Goal: Entertainment & Leisure: Consume media (video, audio)

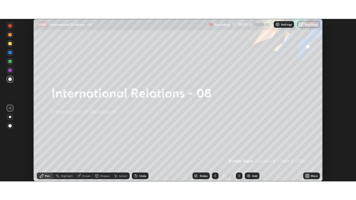
scroll to position [163, 356]
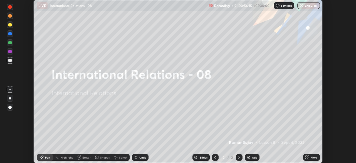
click at [309, 159] on icon at bounding box center [308, 158] width 1 height 1
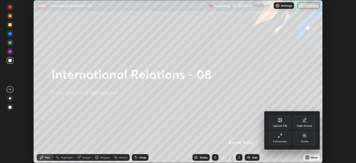
click at [279, 140] on div "Full screen" at bounding box center [280, 141] width 14 height 3
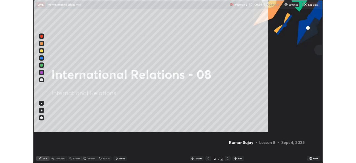
scroll to position [200, 356]
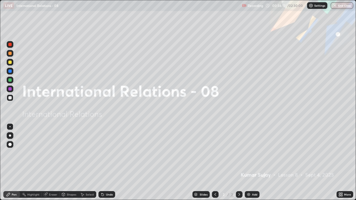
click at [248, 194] on img at bounding box center [249, 195] width 4 height 4
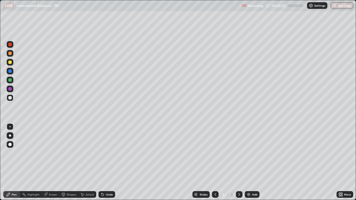
click at [11, 145] on div at bounding box center [9, 144] width 3 height 3
click at [250, 194] on img at bounding box center [249, 195] width 4 height 4
click at [11, 144] on div at bounding box center [9, 144] width 3 height 3
click at [253, 194] on div "Add" at bounding box center [254, 195] width 5 height 3
click at [216, 194] on icon at bounding box center [215, 195] width 4 height 4
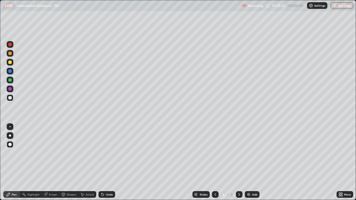
click at [252, 194] on div "Add" at bounding box center [254, 195] width 5 height 3
click at [254, 195] on div "Add" at bounding box center [254, 195] width 5 height 3
click at [345, 195] on div "More" at bounding box center [347, 195] width 7 height 3
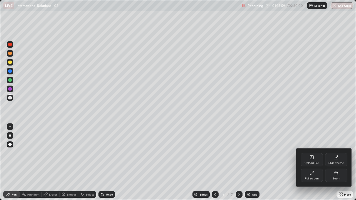
click at [314, 175] on div "Full screen" at bounding box center [312, 175] width 22 height 13
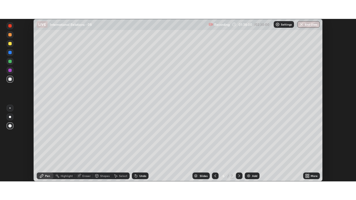
scroll to position [27684, 27490]
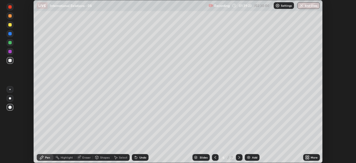
click at [309, 156] on icon at bounding box center [308, 156] width 1 height 1
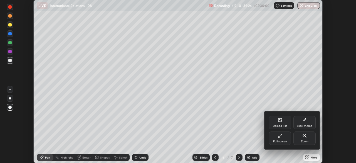
click at [284, 136] on div "Full screen" at bounding box center [280, 137] width 22 height 13
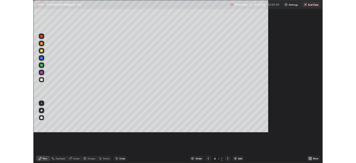
scroll to position [200, 356]
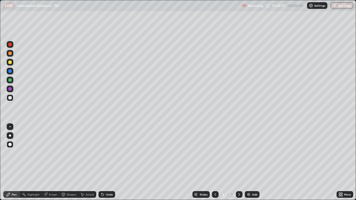
click at [11, 80] on div at bounding box center [9, 80] width 3 height 3
click at [10, 61] on div at bounding box center [9, 62] width 3 height 3
click at [255, 194] on div "Add" at bounding box center [254, 195] width 5 height 3
click at [12, 99] on div at bounding box center [10, 98] width 7 height 7
click at [12, 98] on div at bounding box center [10, 98] width 7 height 7
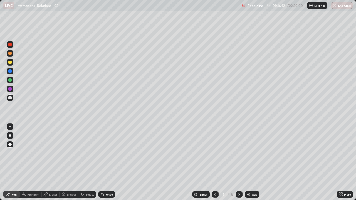
click at [12, 79] on div at bounding box center [10, 80] width 7 height 7
click at [249, 193] on img at bounding box center [249, 195] width 4 height 4
click at [11, 99] on div at bounding box center [9, 97] width 3 height 3
click at [11, 62] on div at bounding box center [9, 62] width 3 height 3
click at [248, 194] on img at bounding box center [249, 195] width 4 height 4
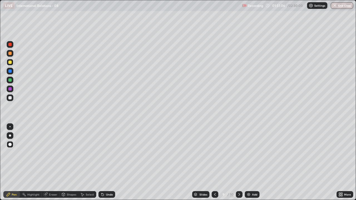
click at [11, 99] on div at bounding box center [9, 97] width 3 height 3
click at [250, 196] on img at bounding box center [249, 195] width 4 height 4
click at [247, 192] on div "Add" at bounding box center [252, 195] width 15 height 7
click at [11, 62] on div at bounding box center [9, 62] width 3 height 3
click at [10, 63] on div at bounding box center [9, 62] width 3 height 3
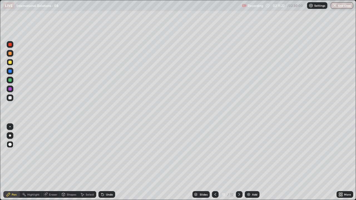
click at [252, 196] on div "Add" at bounding box center [254, 195] width 5 height 3
click at [346, 195] on div "More" at bounding box center [347, 195] width 7 height 3
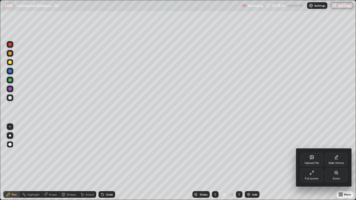
click at [312, 173] on icon at bounding box center [310, 173] width 1 height 1
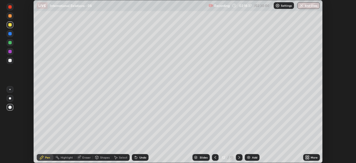
scroll to position [27684, 27490]
